Goal: Navigation & Orientation: Understand site structure

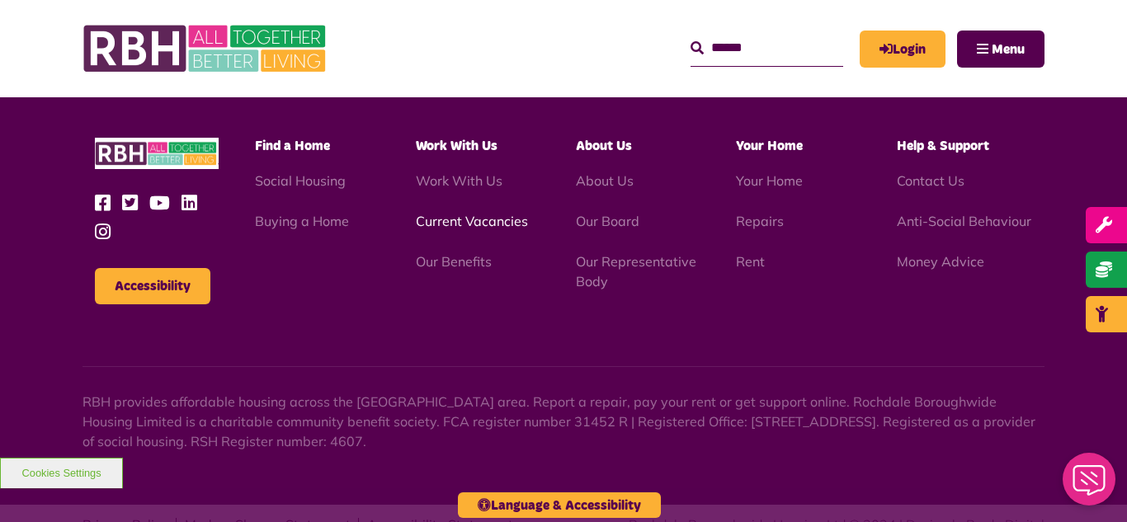
click at [467, 213] on link "Current Vacancies" at bounding box center [472, 221] width 112 height 17
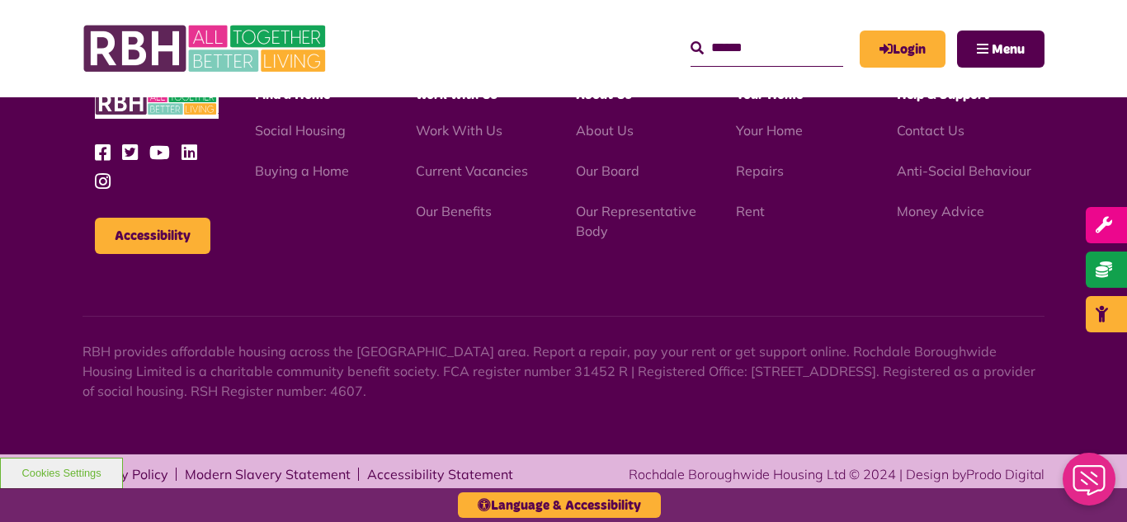
scroll to position [1939, 0]
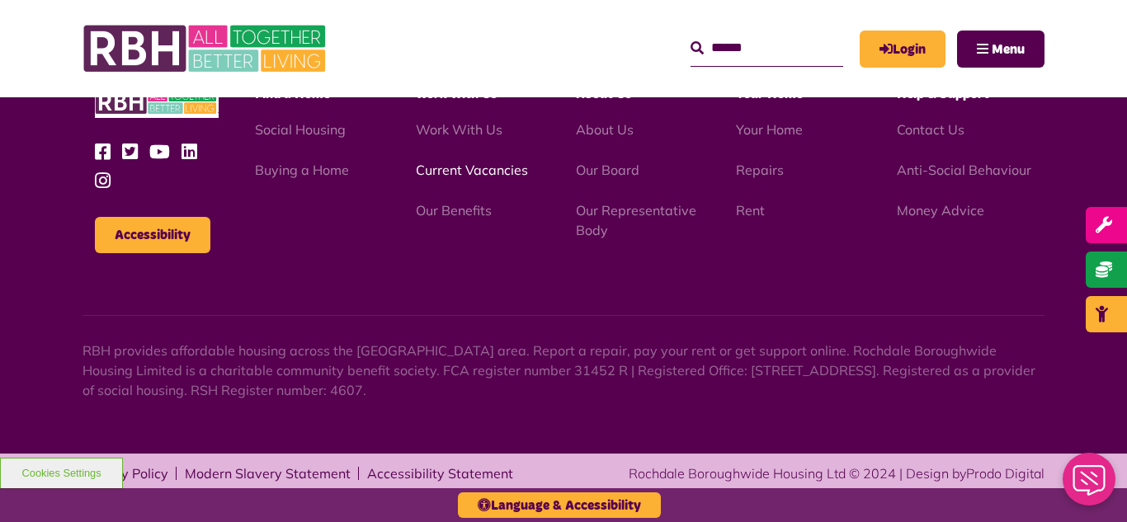
click at [459, 173] on link "Current Vacancies" at bounding box center [472, 170] width 112 height 17
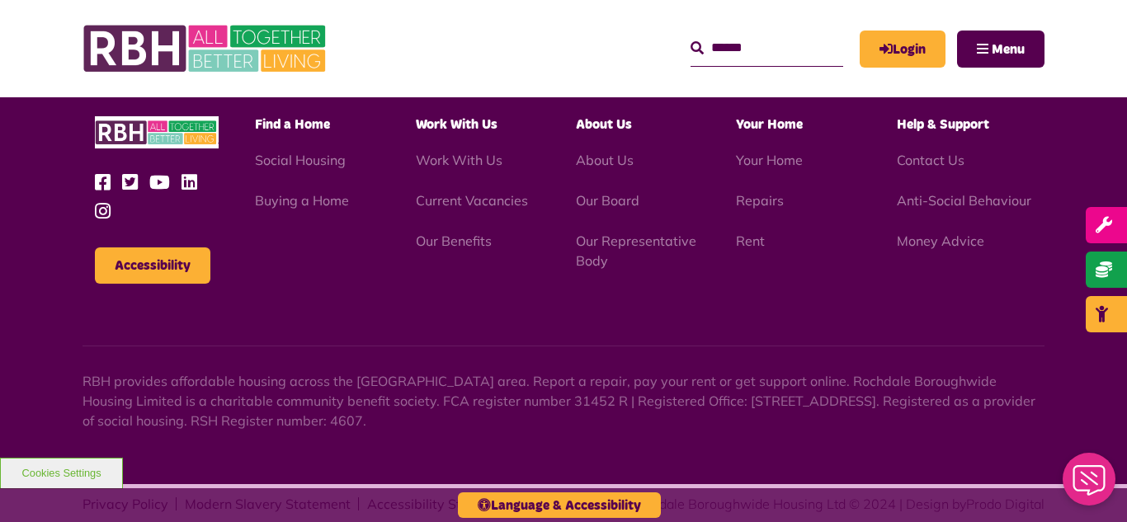
scroll to position [1939, 0]
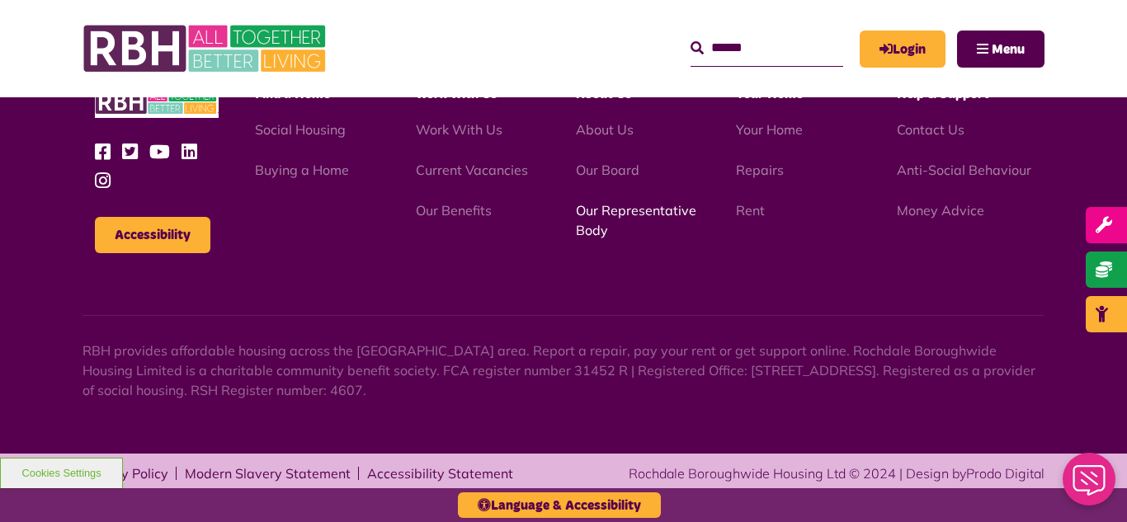
click at [623, 210] on link "Our Representative Body" at bounding box center [636, 220] width 120 height 36
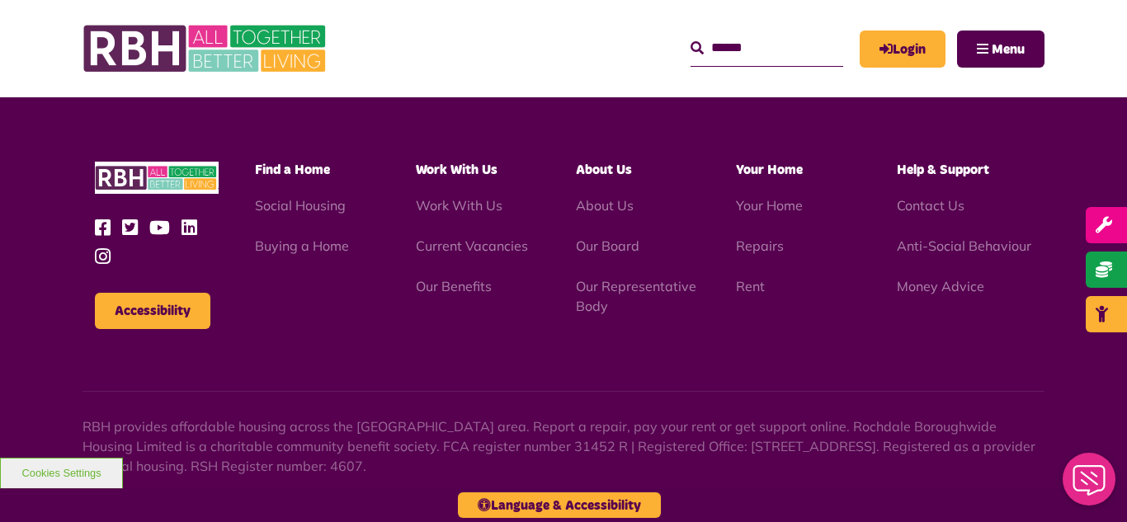
scroll to position [4792, 0]
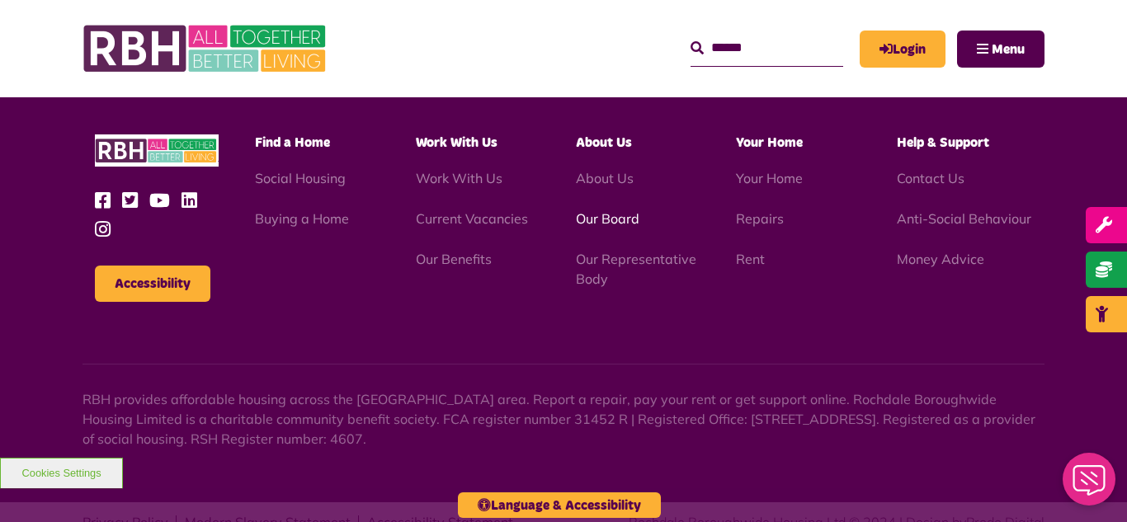
click at [608, 210] on link "Our Board" at bounding box center [608, 218] width 64 height 17
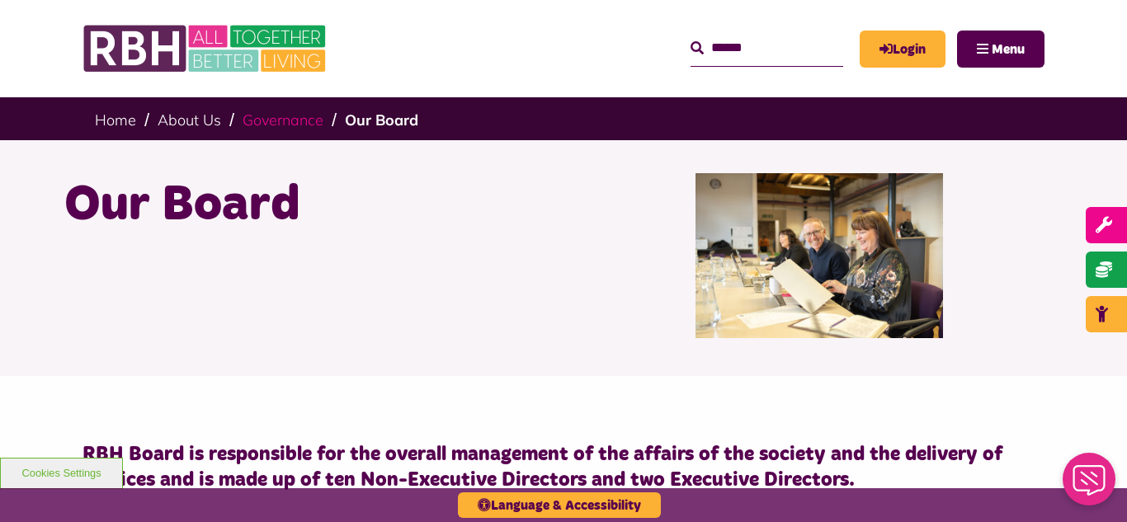
click at [286, 125] on link "Governance" at bounding box center [283, 120] width 81 height 19
